Goal: Check status: Check status

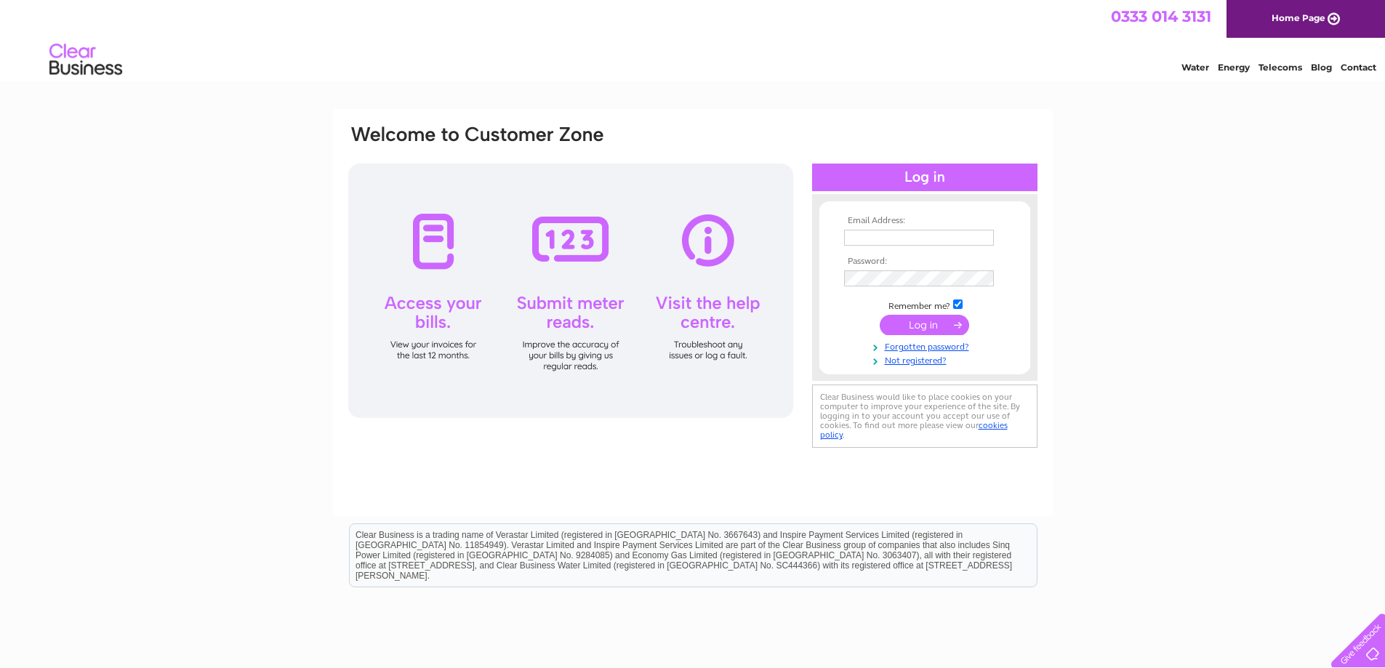
type input "invoices@ranagroup.co.uk"
click at [921, 324] on input "submit" at bounding box center [924, 325] width 89 height 20
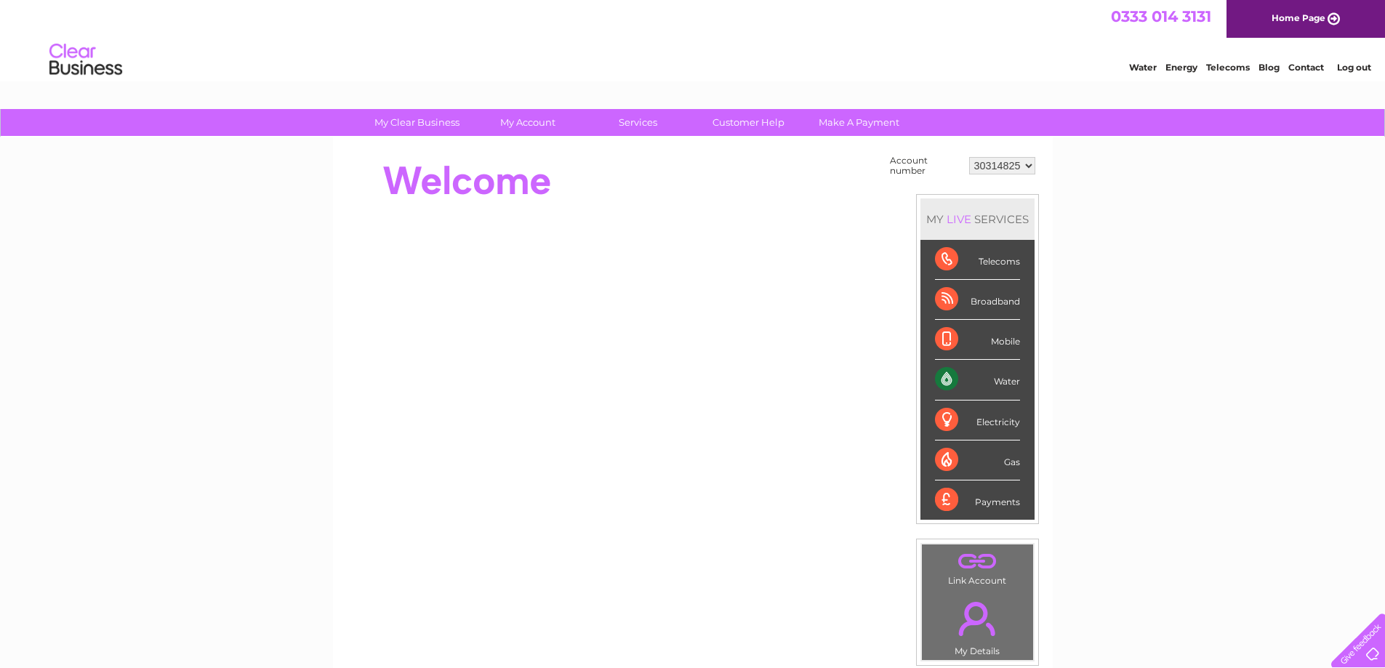
click at [1027, 164] on select "30314825" at bounding box center [1002, 165] width 66 height 17
click at [1026, 167] on select "30314825" at bounding box center [1002, 165] width 66 height 17
click at [1029, 164] on select "30314825" at bounding box center [1002, 165] width 66 height 17
click at [1027, 167] on select "30314825" at bounding box center [1002, 165] width 66 height 17
